Goal: Information Seeking & Learning: Learn about a topic

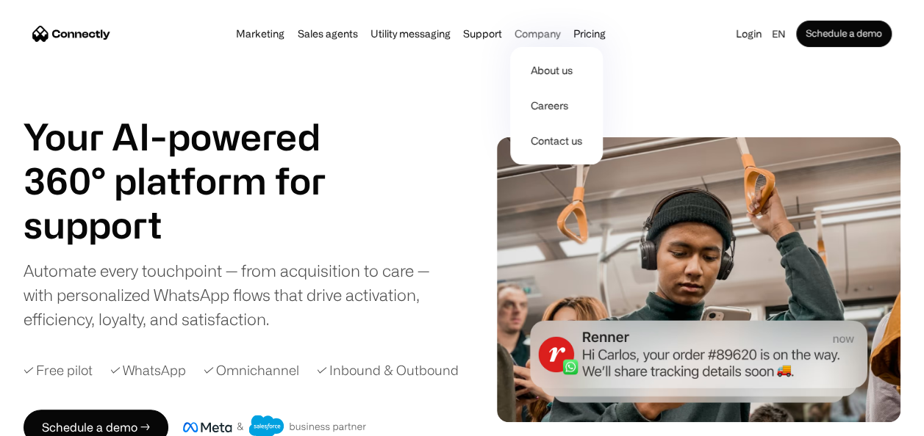
click at [528, 37] on div "Company" at bounding box center [537, 34] width 46 height 21
click at [544, 68] on link "About us" at bounding box center [556, 70] width 81 height 35
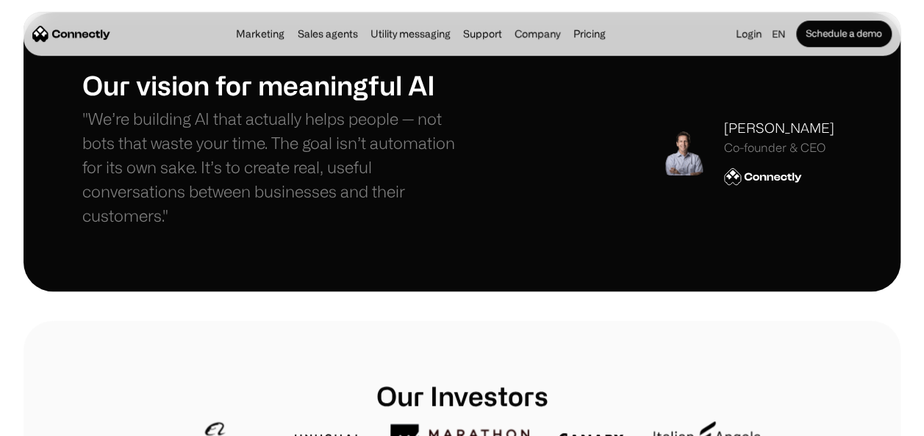
scroll to position [486, 0]
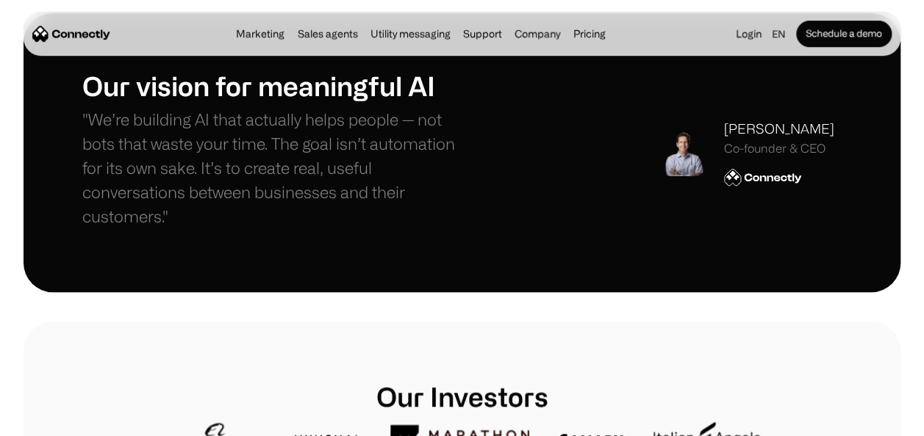
click at [789, 126] on div "Stefanos Loukakos" at bounding box center [779, 129] width 110 height 20
drag, startPoint x: 789, startPoint y: 126, endPoint x: 771, endPoint y: 126, distance: 17.6
click at [771, 126] on div "Our vision for meaningful AI "We’re building AI that actually helps people — no…" at bounding box center [461, 153] width 759 height 166
click at [771, 126] on div "Stefanos Loukakos" at bounding box center [779, 129] width 110 height 20
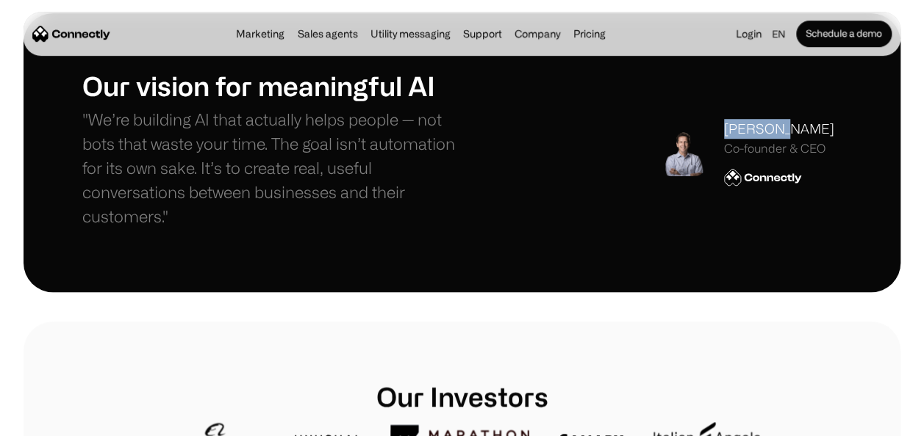
click at [771, 126] on div "Stefanos Loukakos" at bounding box center [779, 129] width 110 height 20
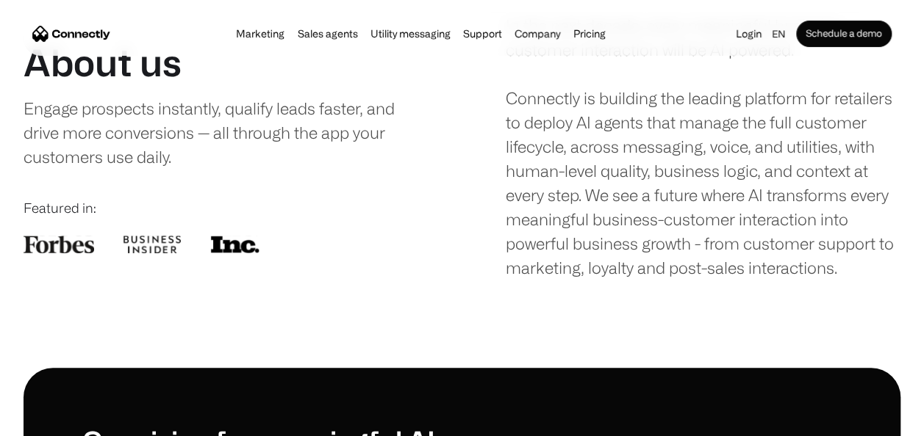
scroll to position [88, 0]
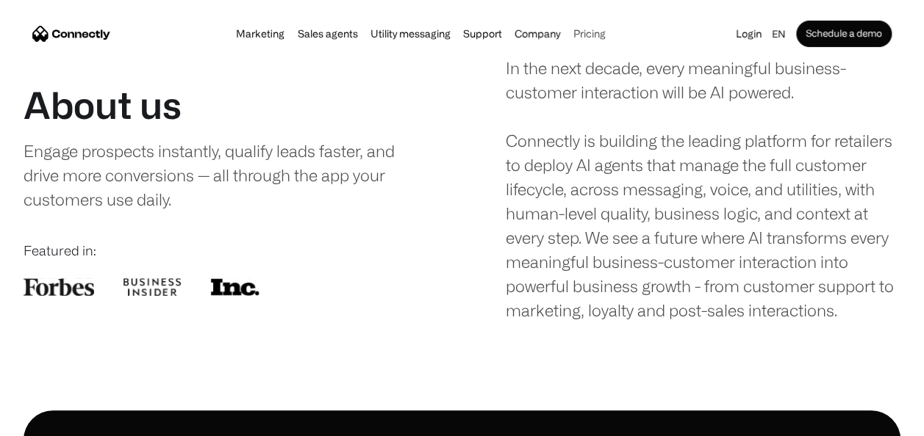
click at [597, 32] on link "Pricing" at bounding box center [589, 34] width 41 height 12
